Goal: Task Accomplishment & Management: Manage account settings

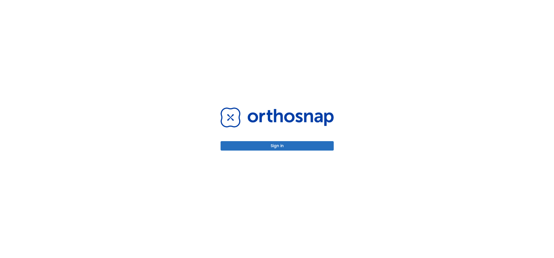
click at [283, 146] on button "Sign in" at bounding box center [276, 145] width 113 height 9
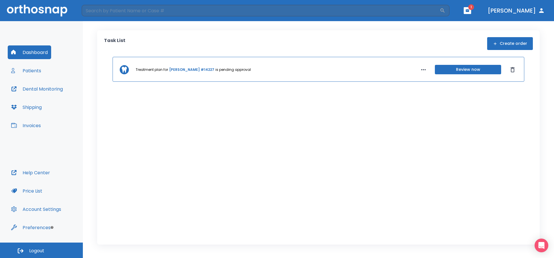
click at [471, 12] on button "button" at bounding box center [466, 10] width 7 height 7
click at [451, 27] on li "Steven Chavez 1" at bounding box center [461, 25] width 61 height 11
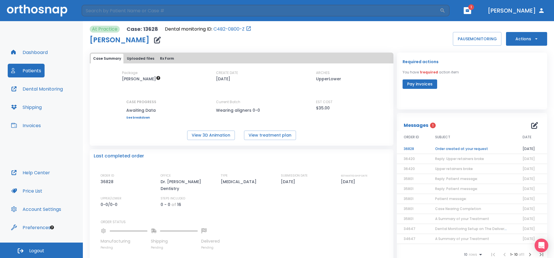
click at [454, 149] on td "Order created at your request" at bounding box center [471, 149] width 87 height 10
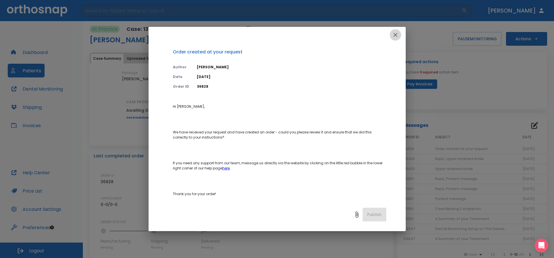
click at [398, 34] on icon "button" at bounding box center [395, 34] width 7 height 7
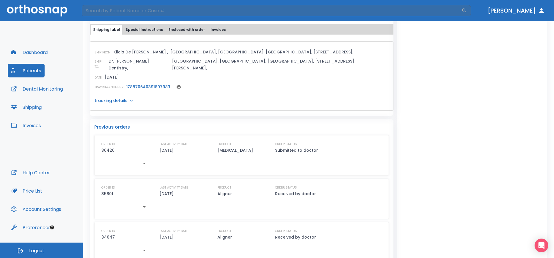
scroll to position [35, 0]
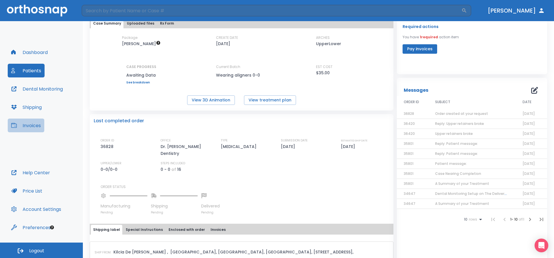
click at [28, 124] on button "Invoices" at bounding box center [26, 125] width 37 height 14
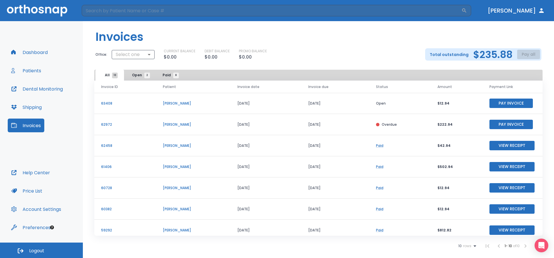
click at [507, 124] on button "Pay Invoice" at bounding box center [510, 124] width 43 height 9
click at [510, 104] on button "Pay Invoice" at bounding box center [510, 102] width 43 height 9
click at [28, 72] on button "Patients" at bounding box center [26, 71] width 37 height 14
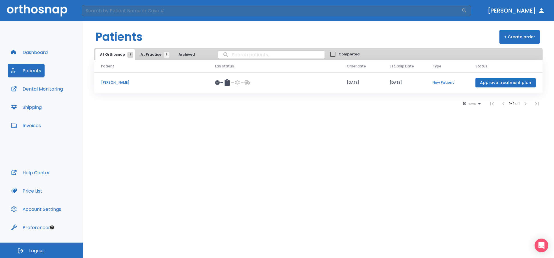
click at [148, 52] on span "At Practice 3" at bounding box center [153, 54] width 26 height 5
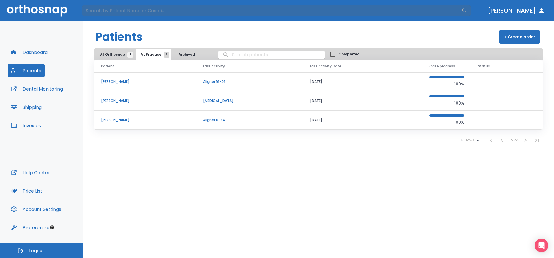
click at [107, 99] on p "Steven Chavez" at bounding box center [145, 100] width 88 height 5
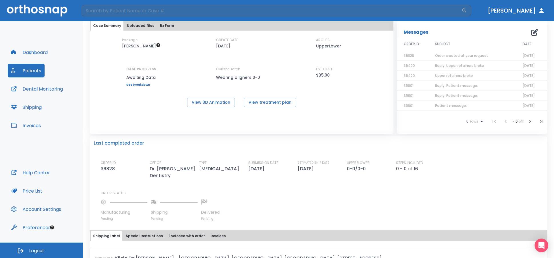
scroll to position [114, 0]
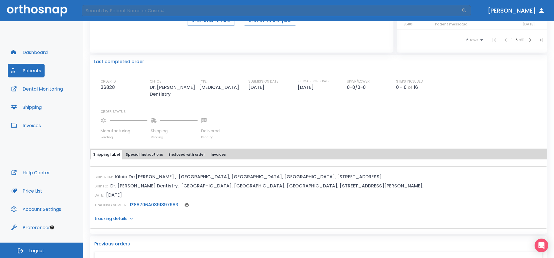
click at [150, 201] on link "1Z88706A0391897983" at bounding box center [154, 204] width 49 height 7
